Goal: Navigation & Orientation: Go to known website

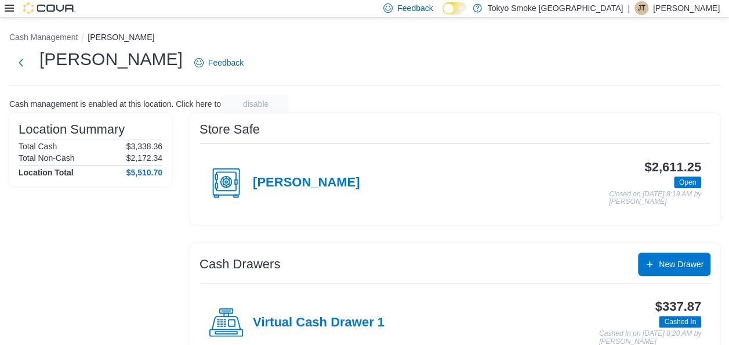
click at [666, 4] on p "Jennifer Tolkacz" at bounding box center [686, 8] width 67 height 14
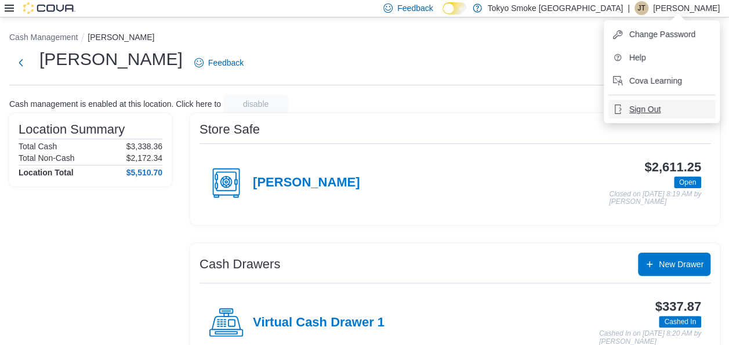
click at [660, 113] on span "Sign Out" at bounding box center [645, 109] width 31 height 12
